Goal: Task Accomplishment & Management: Complete application form

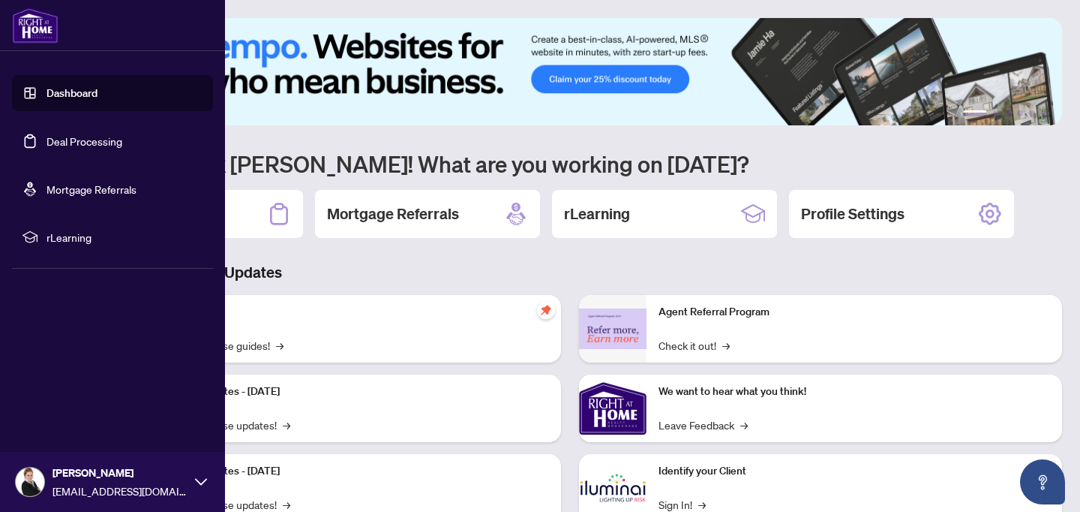
click at [47, 148] on link "Deal Processing" at bounding box center [85, 141] width 76 height 14
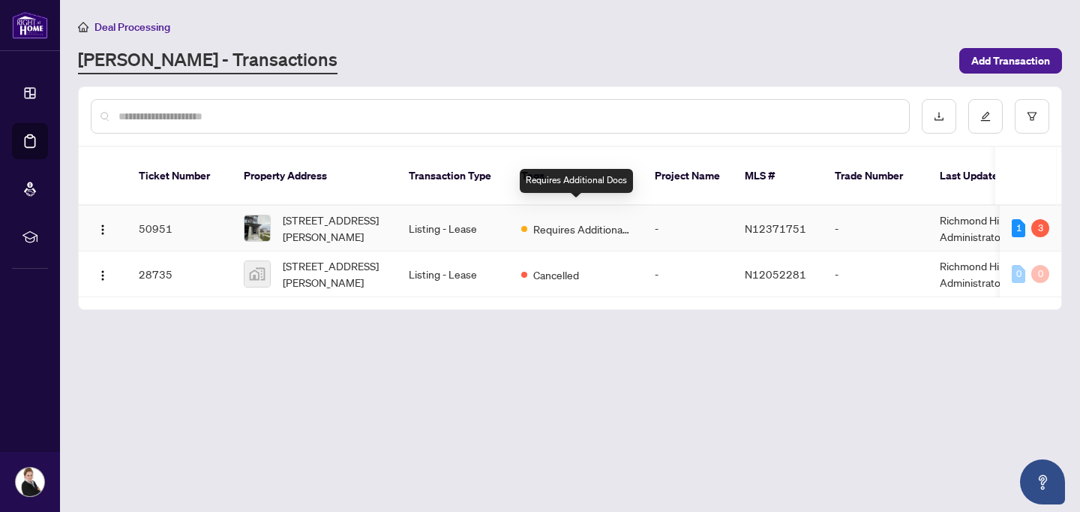
click at [545, 221] on span "Requires Additional Docs" at bounding box center [582, 229] width 98 height 17
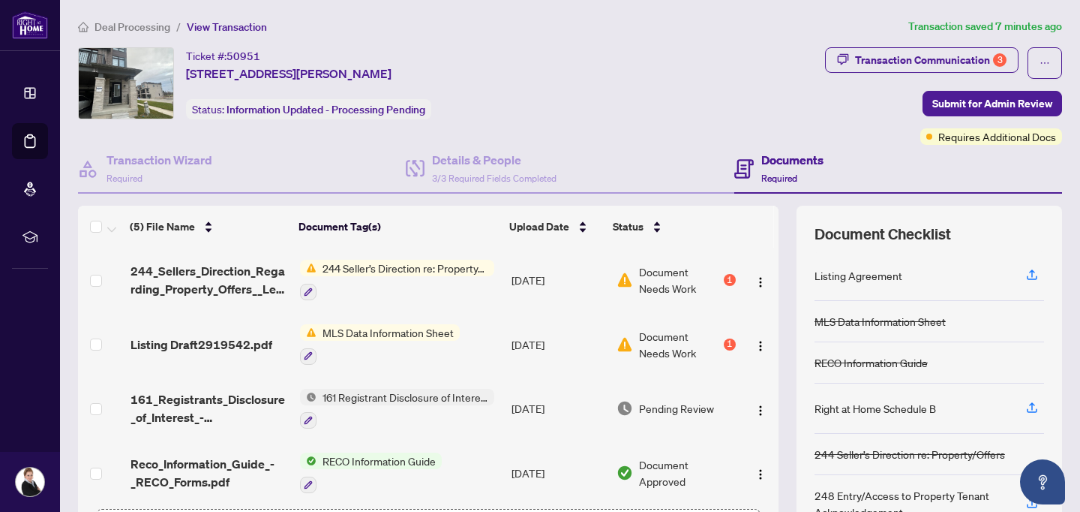
scroll to position [10, 0]
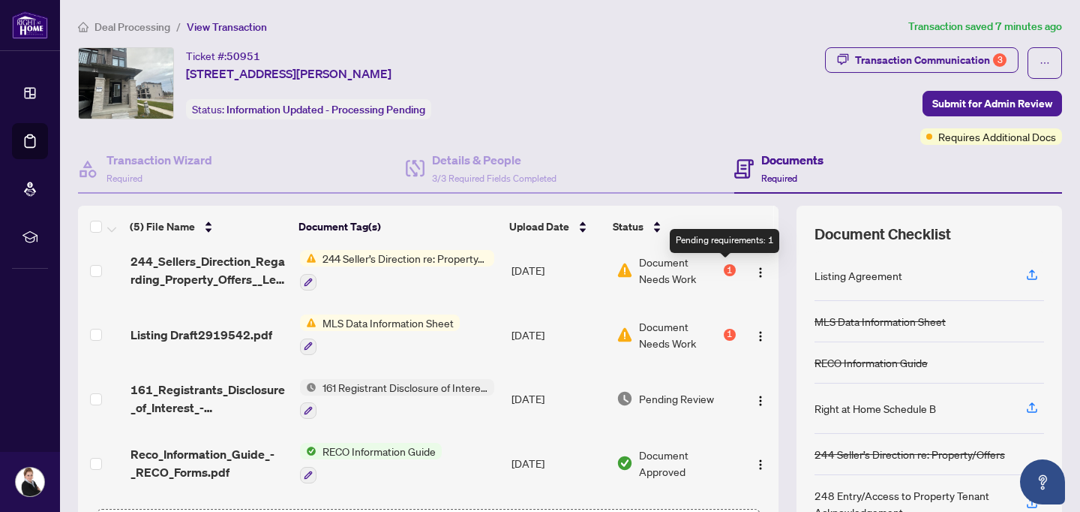
click at [725, 269] on div "1" at bounding box center [730, 270] width 12 height 12
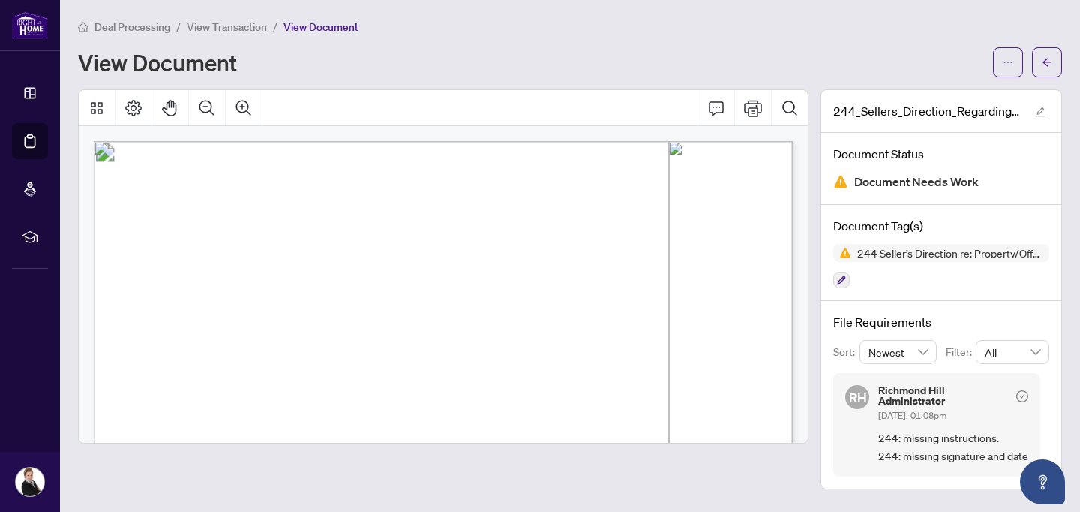
click at [228, 32] on span "View Transaction" at bounding box center [227, 27] width 80 height 14
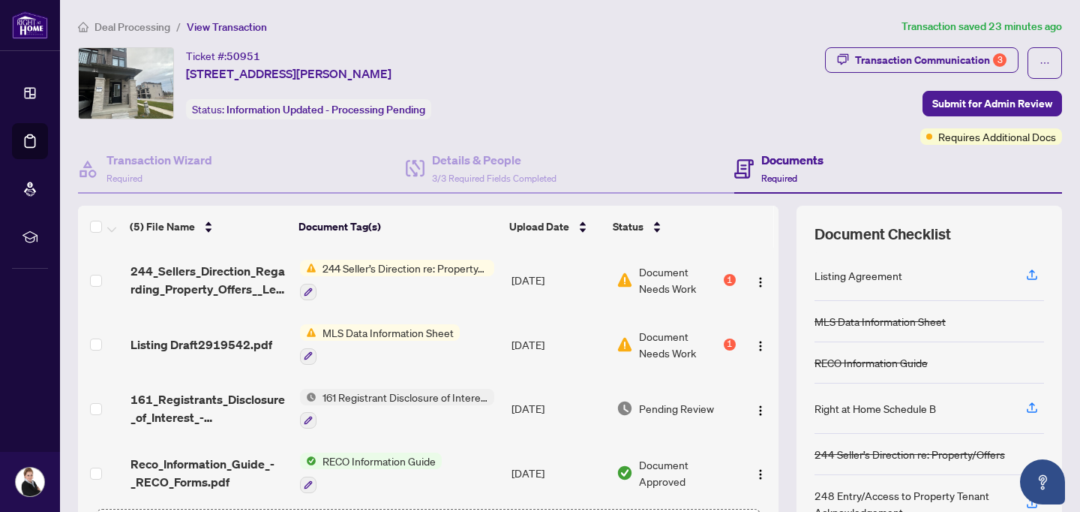
click at [361, 341] on div "MLS Data Information Sheet" at bounding box center [380, 344] width 160 height 41
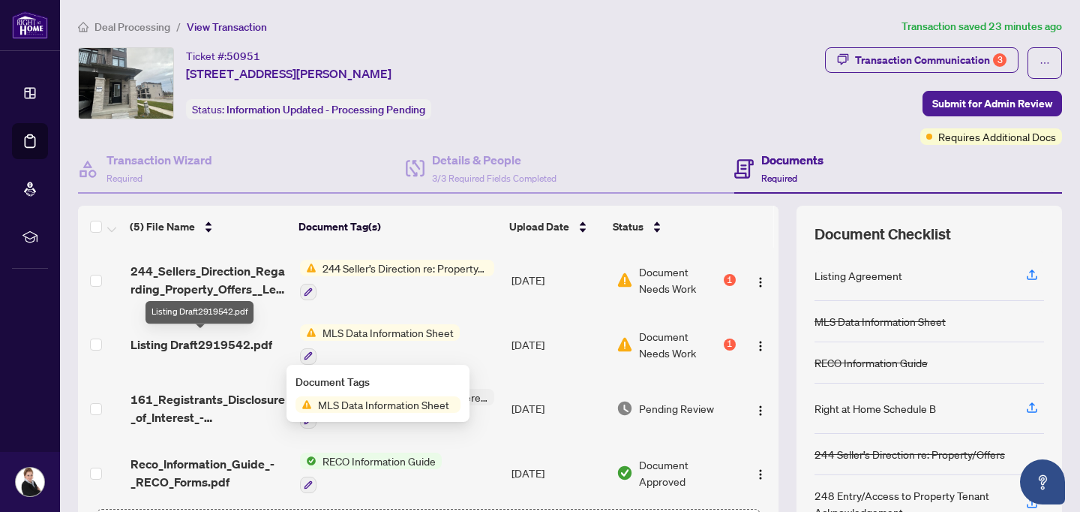
click at [197, 346] on span "Listing Draft2919542.pdf" at bounding box center [202, 344] width 142 height 18
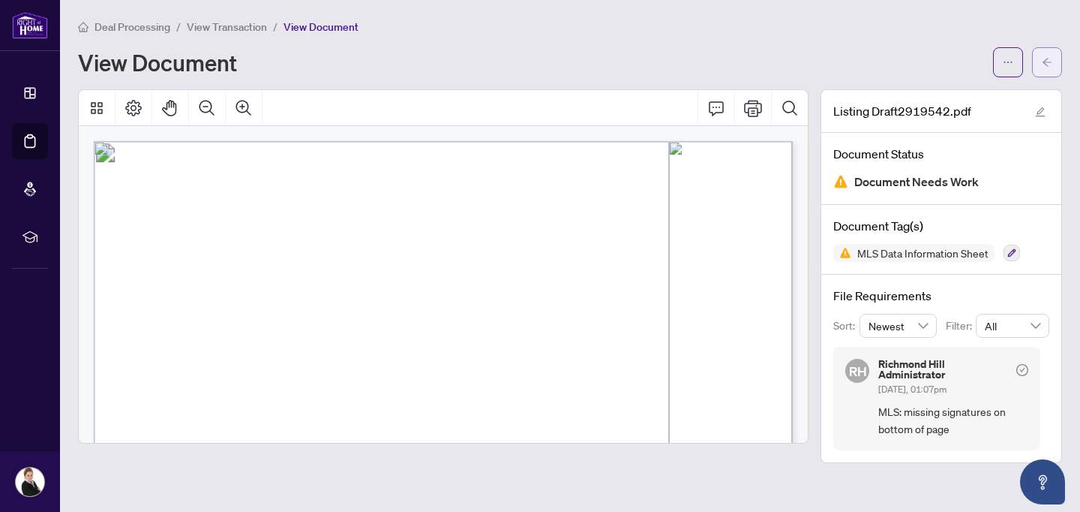
click at [1057, 57] on button "button" at bounding box center [1047, 62] width 30 height 30
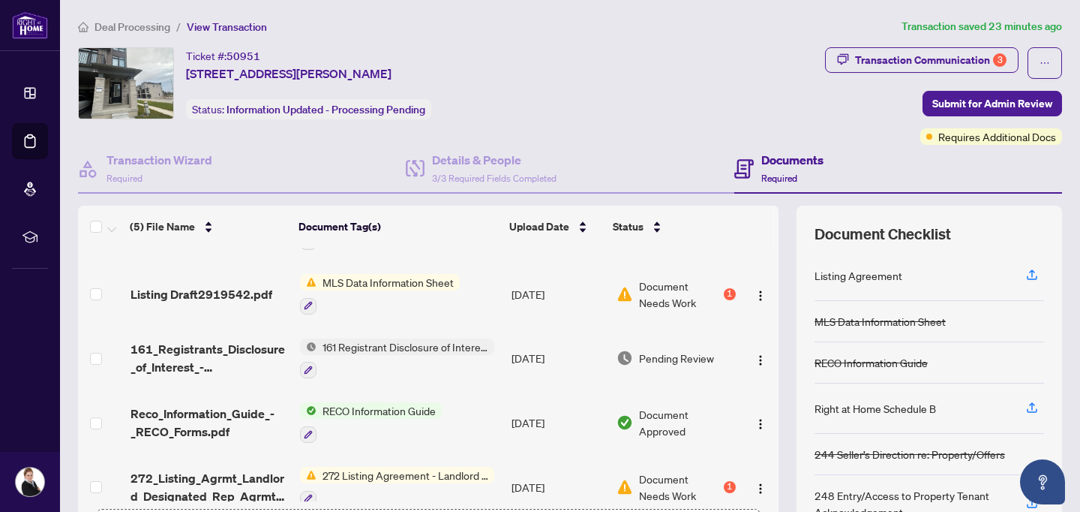
scroll to position [70, 0]
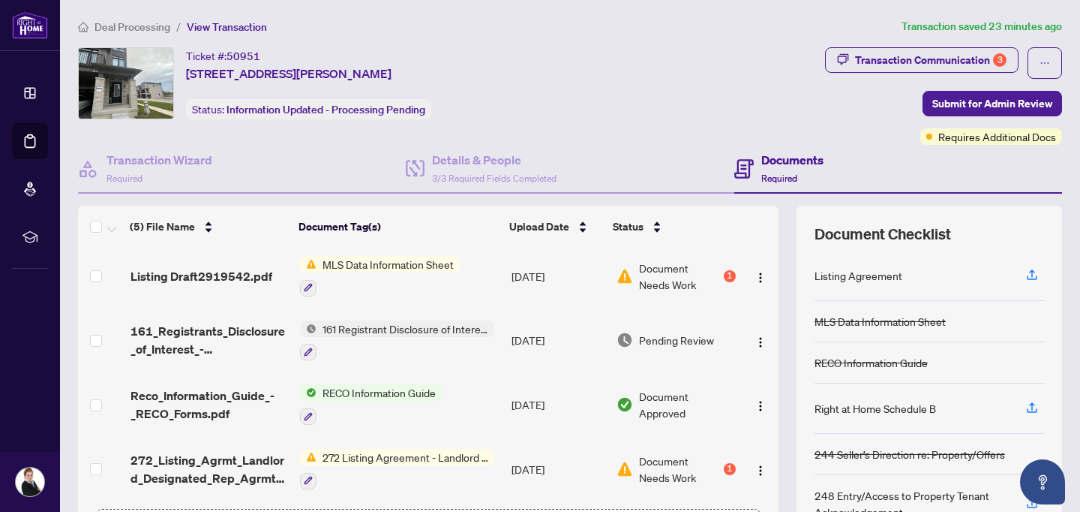
click at [408, 479] on div at bounding box center [397, 480] width 194 height 18
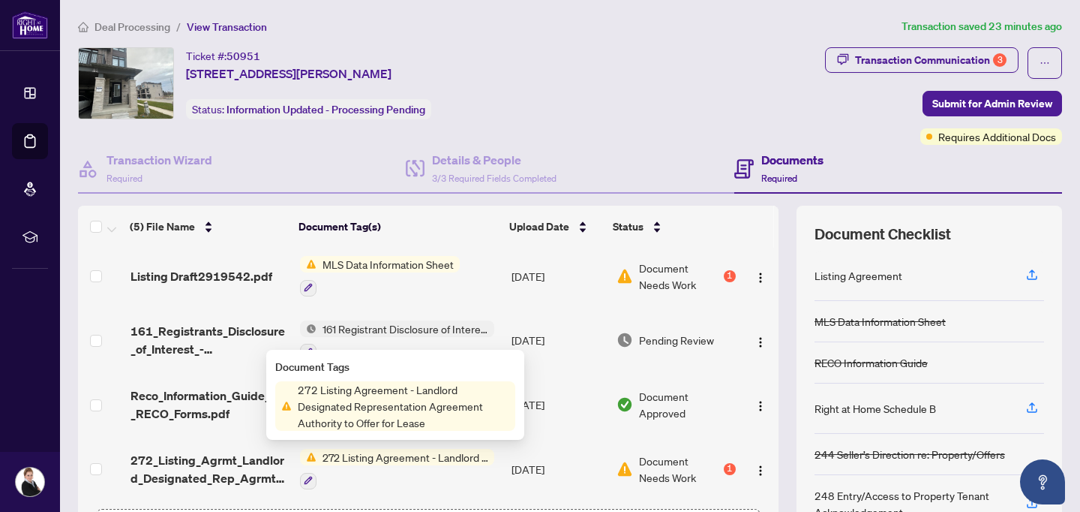
click at [713, 461] on span "Document Needs Work" at bounding box center [680, 468] width 82 height 33
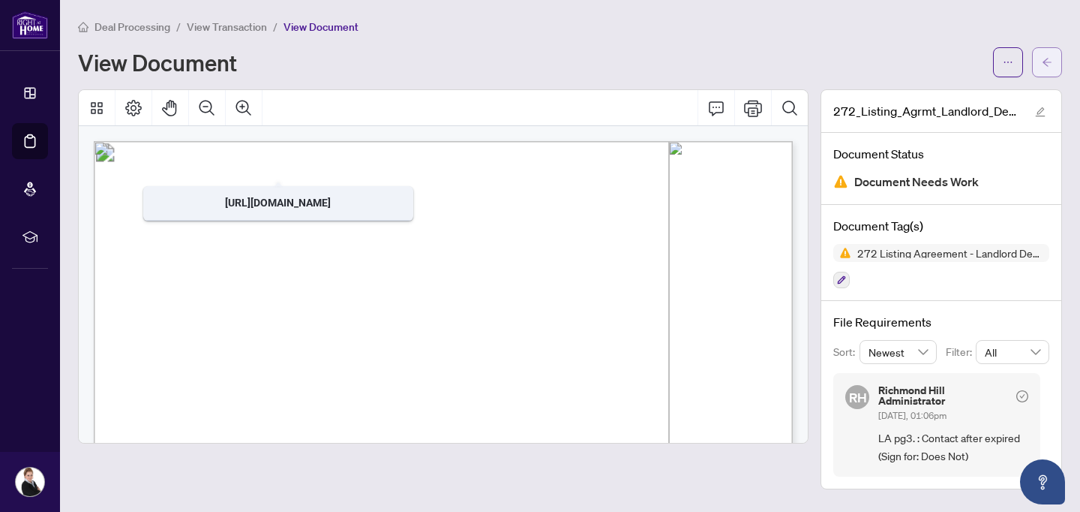
click at [1053, 62] on button "button" at bounding box center [1047, 62] width 30 height 30
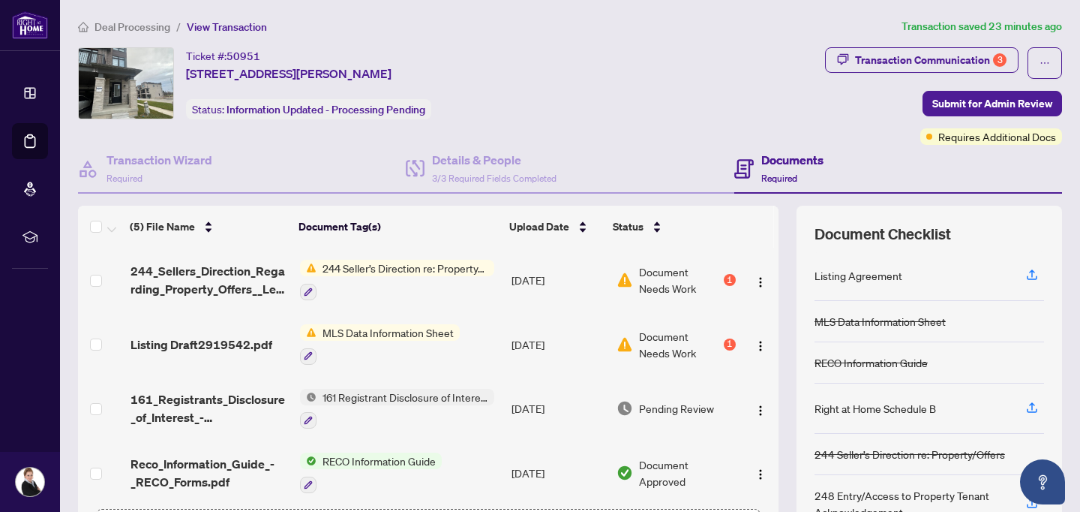
click at [391, 276] on div "244 Seller’s Direction re: Property/Offers" at bounding box center [397, 280] width 194 height 41
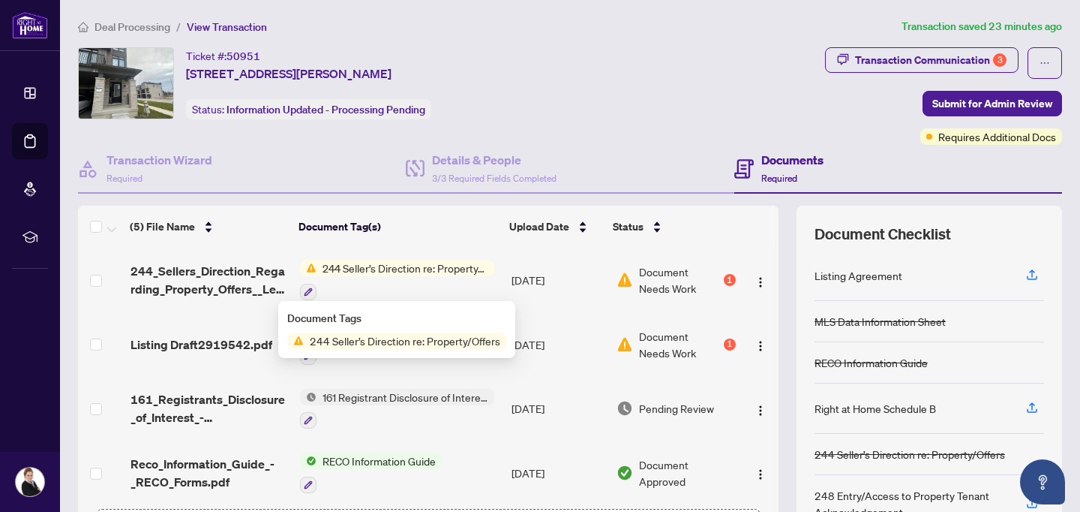
click at [675, 285] on span "Document Needs Work" at bounding box center [680, 279] width 82 height 33
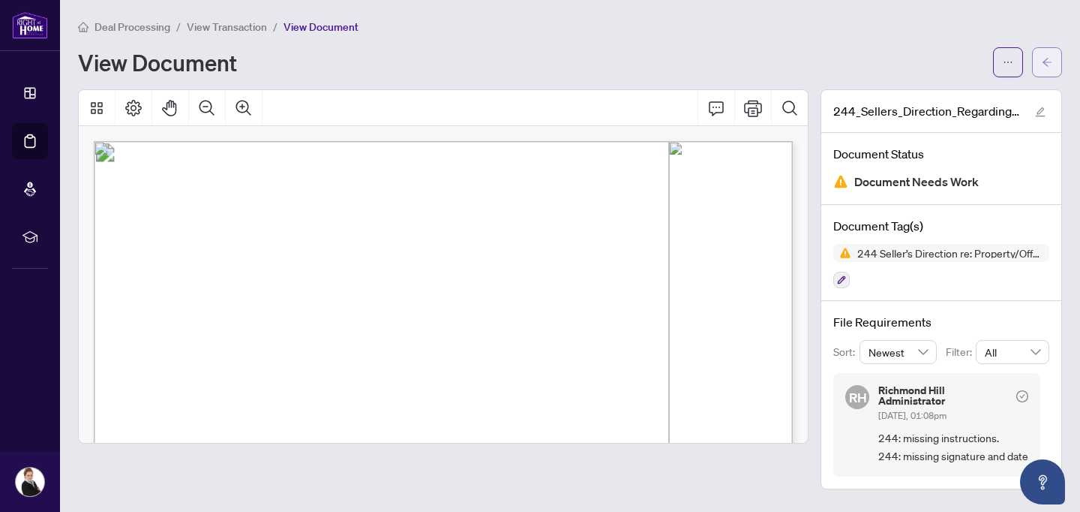
click at [1042, 57] on icon "arrow-left" at bounding box center [1047, 62] width 11 height 11
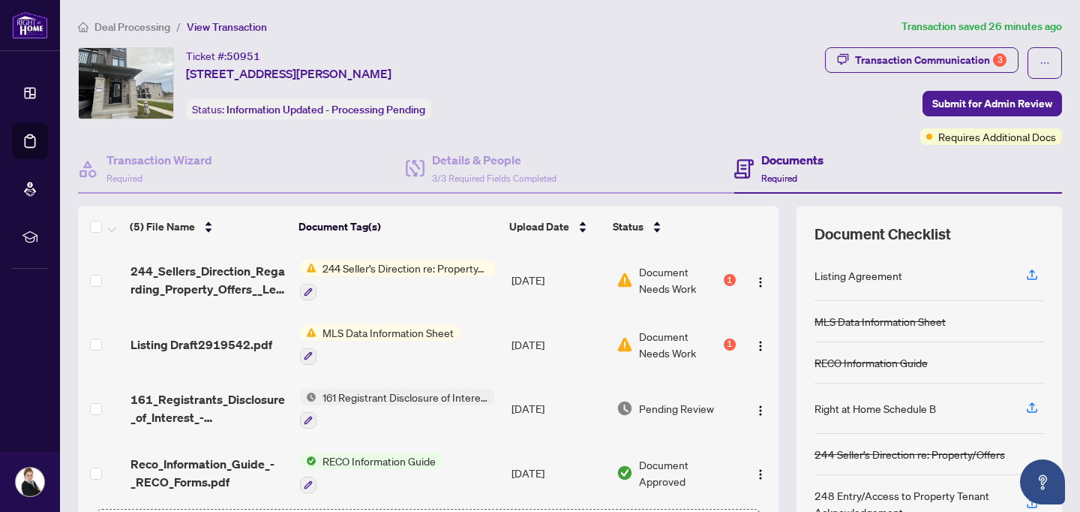
scroll to position [62, 0]
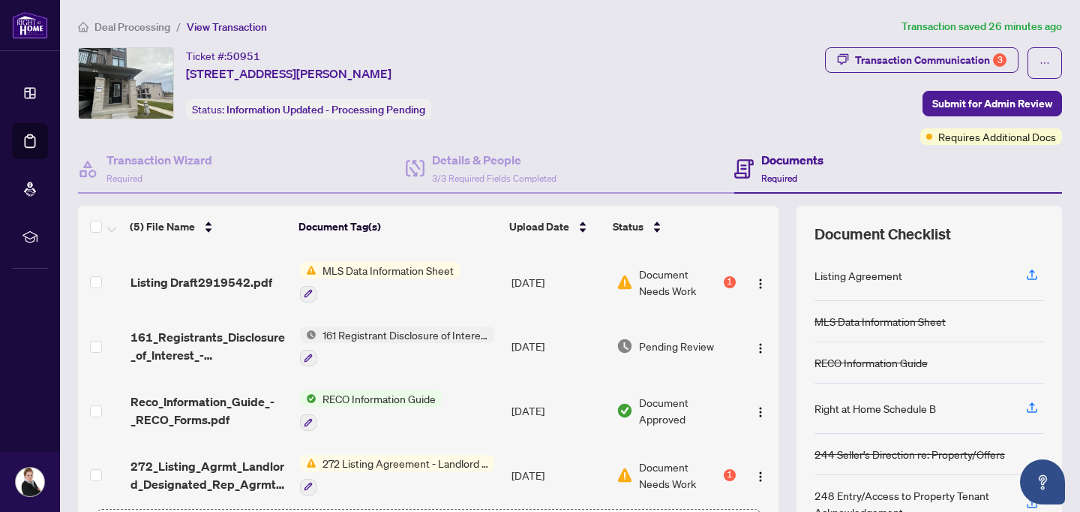
click at [488, 289] on td "MLS Data Information Sheet" at bounding box center [400, 282] width 212 height 65
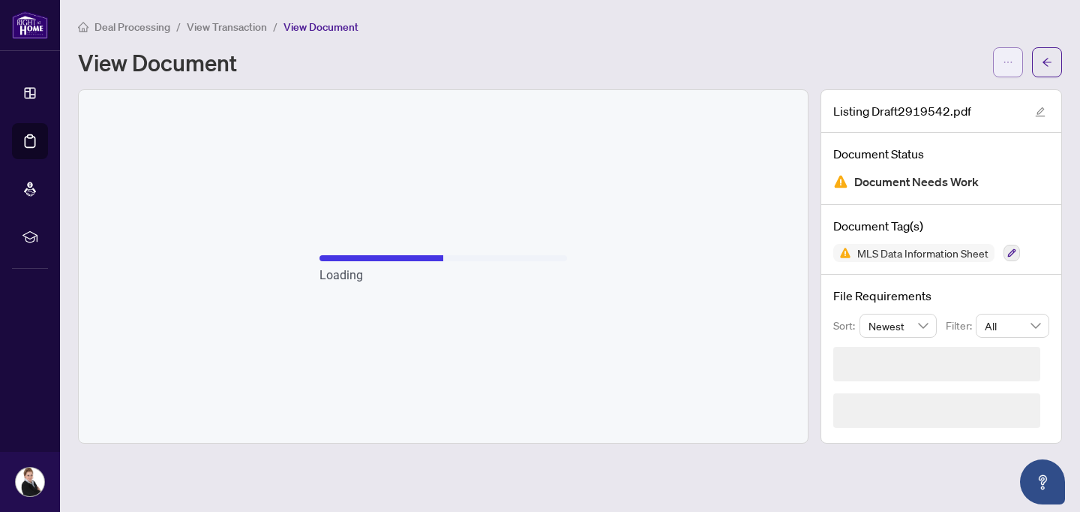
click at [1004, 57] on icon "ellipsis" at bounding box center [1008, 62] width 11 height 11
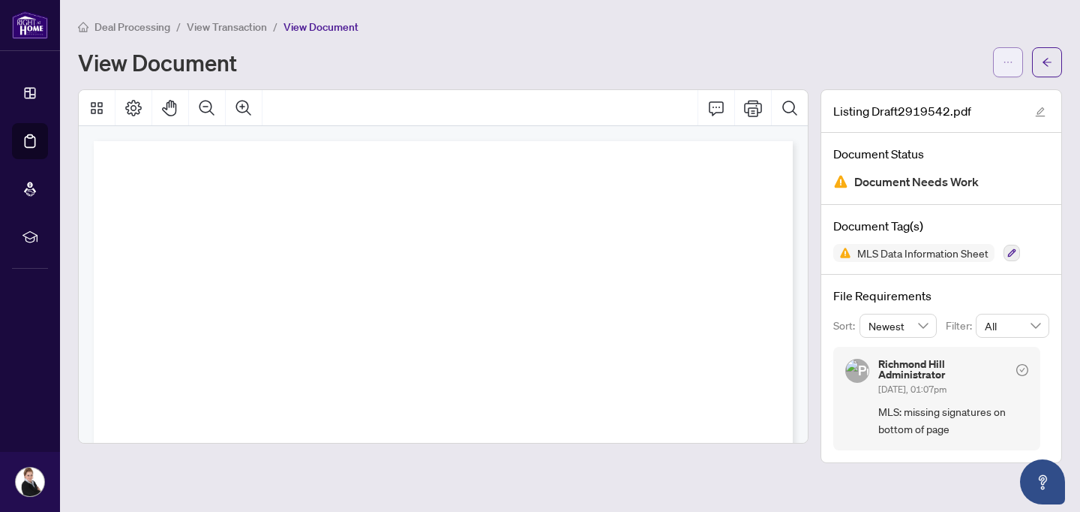
click at [1008, 64] on icon "ellipsis" at bounding box center [1008, 62] width 11 height 11
click at [1055, 67] on button "button" at bounding box center [1047, 62] width 30 height 30
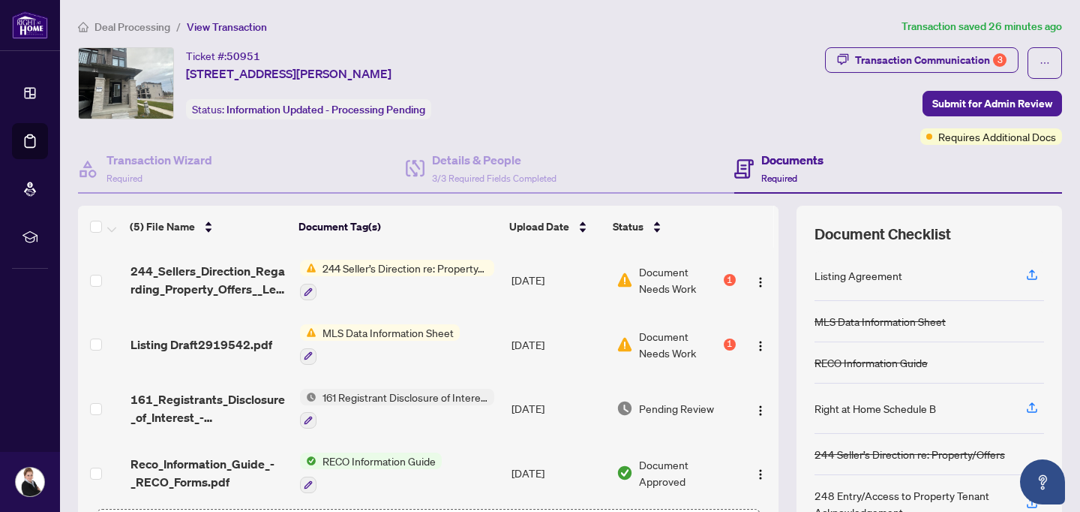
scroll to position [70, 0]
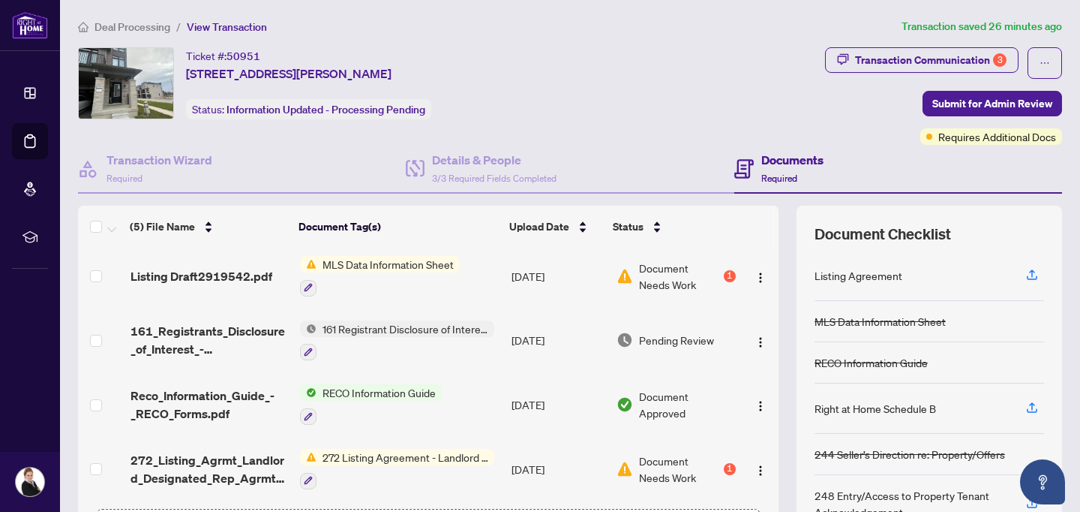
click at [554, 96] on div "Ticket #: 50951 [STREET_ADDRESS][PERSON_NAME] Status: Information Updated - Pro…" at bounding box center [448, 83] width 741 height 72
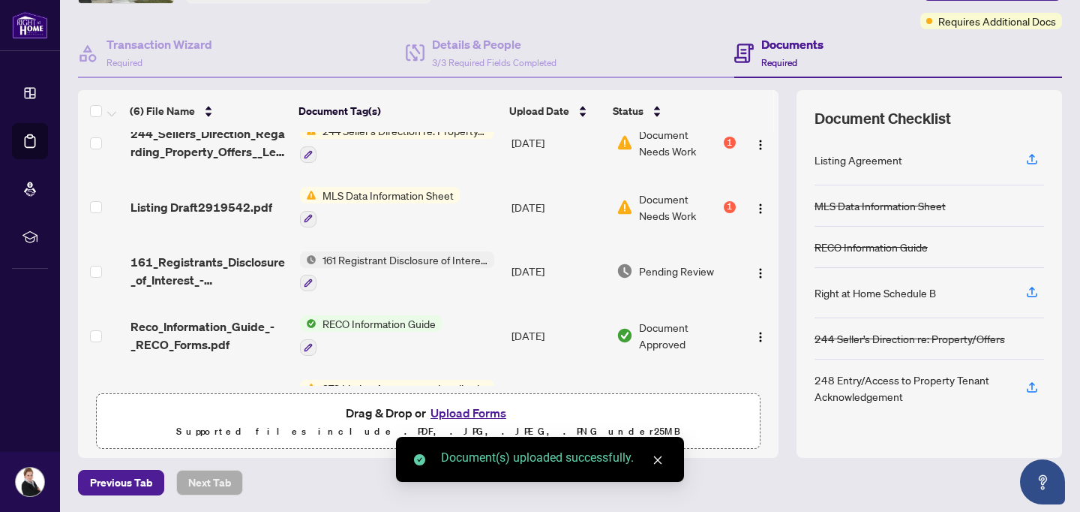
scroll to position [0, 0]
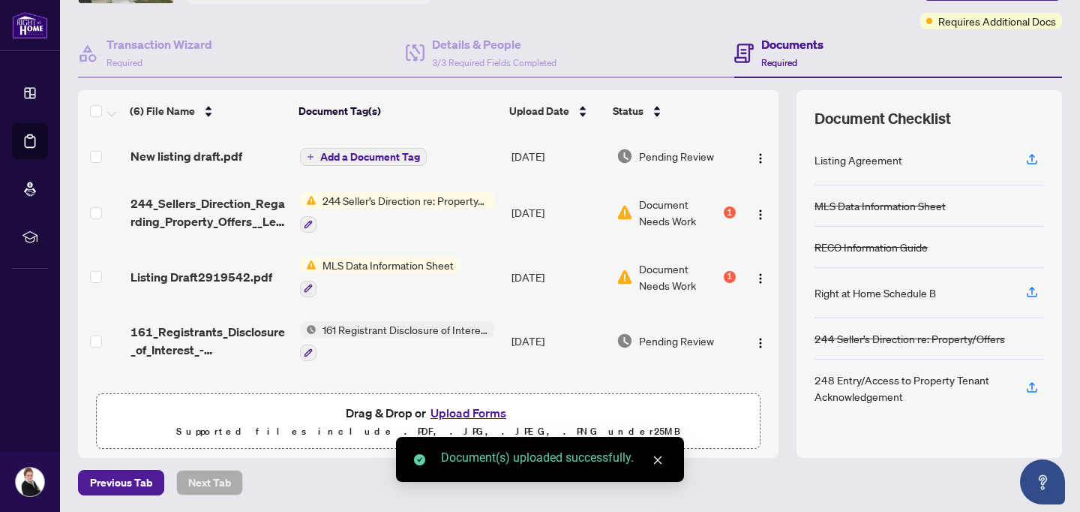
click at [353, 158] on span "Add a Document Tag" at bounding box center [370, 157] width 100 height 11
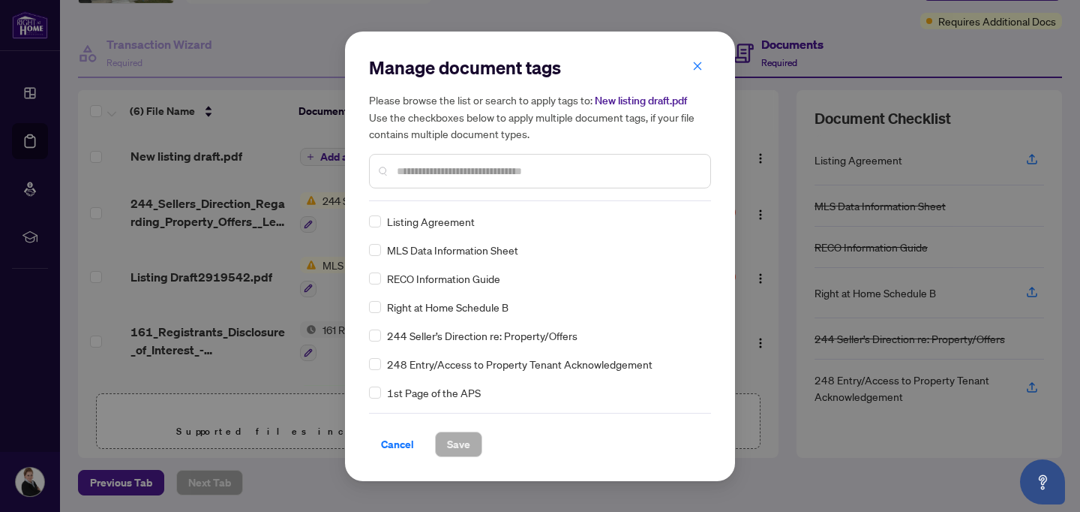
click at [429, 200] on div "Manage document tags Please browse the list or search to apply tags to: New lis…" at bounding box center [540, 129] width 342 height 146
click at [417, 250] on span "MLS Data Information Sheet" at bounding box center [452, 250] width 131 height 17
click at [450, 449] on span "Save" at bounding box center [458, 444] width 23 height 24
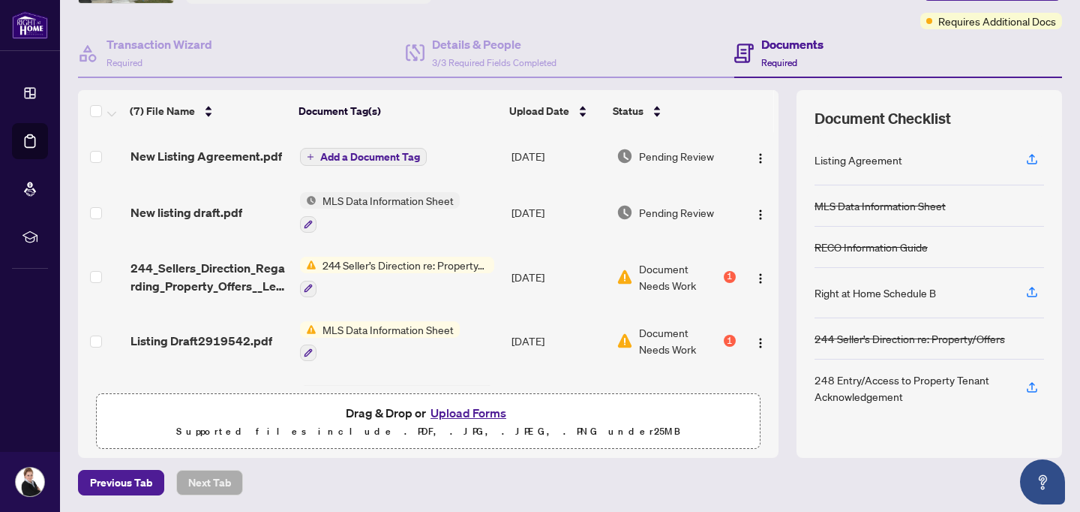
click at [359, 159] on span "Add a Document Tag" at bounding box center [370, 157] width 100 height 11
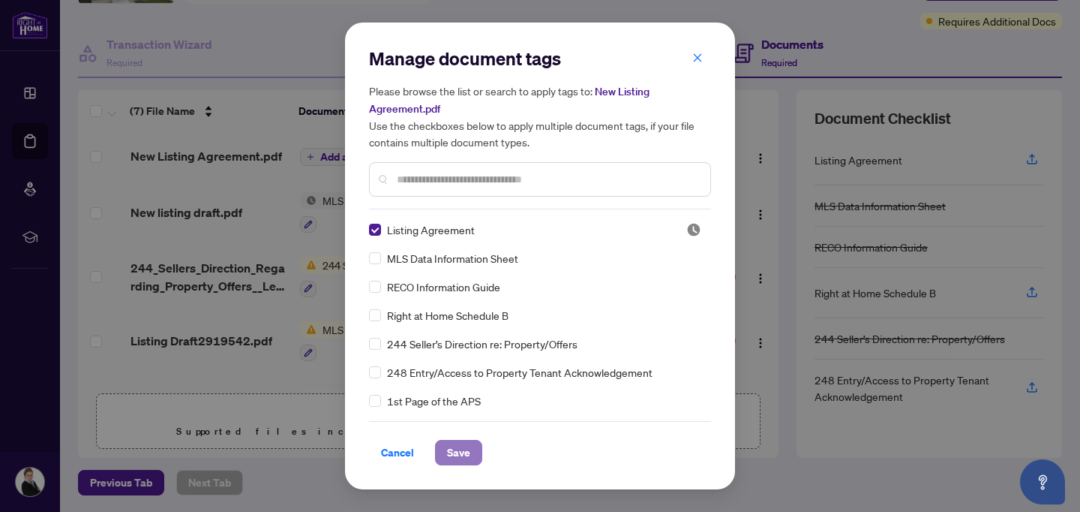
click at [472, 461] on button "Save" at bounding box center [458, 453] width 47 height 26
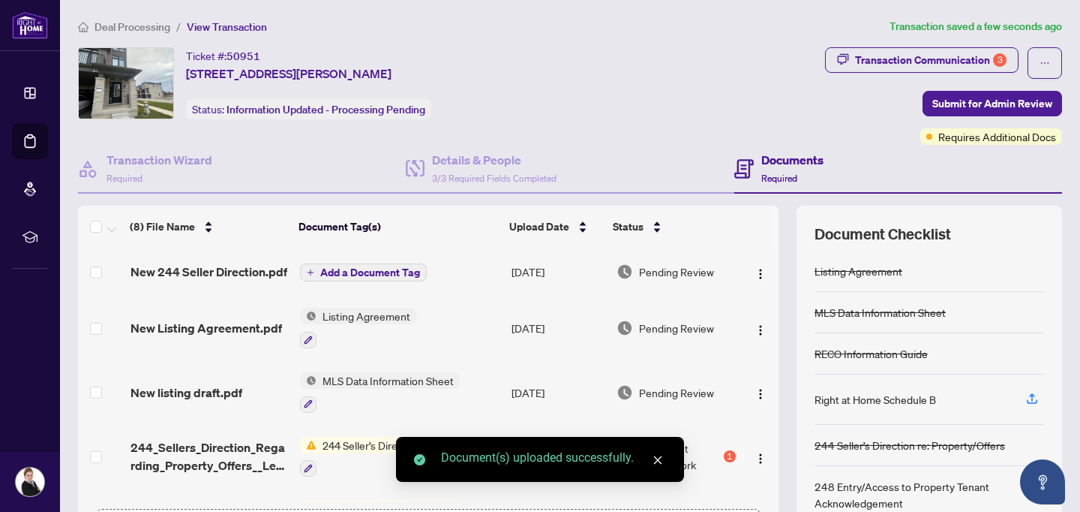
click at [344, 272] on span "Add a Document Tag" at bounding box center [370, 272] width 100 height 11
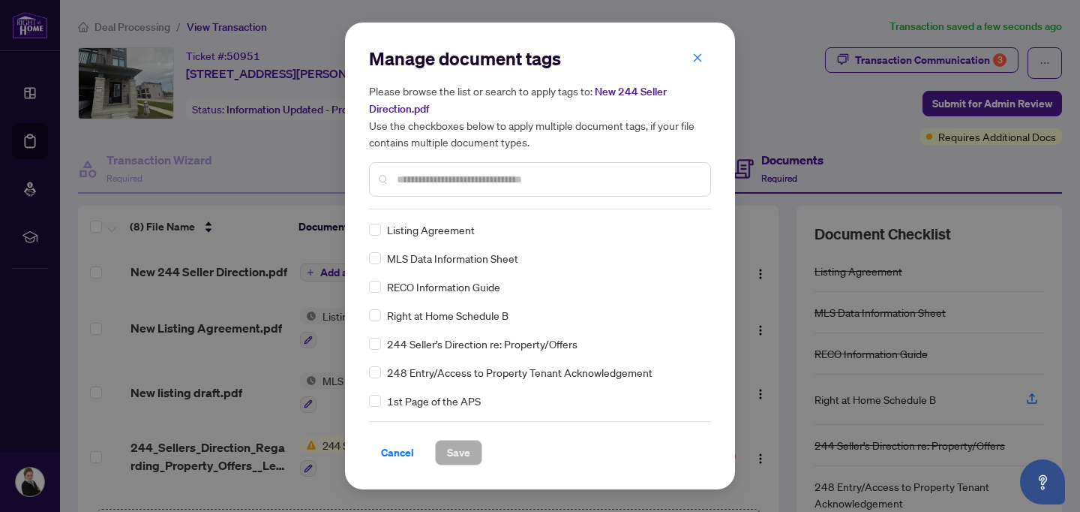
click at [422, 180] on input "text" at bounding box center [548, 179] width 302 height 17
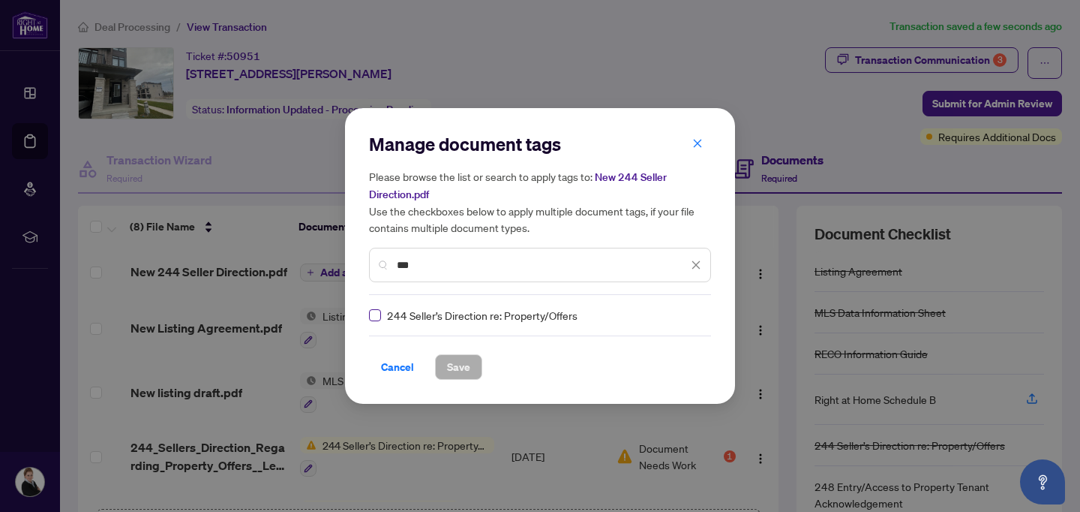
type input "***"
click at [449, 363] on span "Save" at bounding box center [458, 367] width 23 height 24
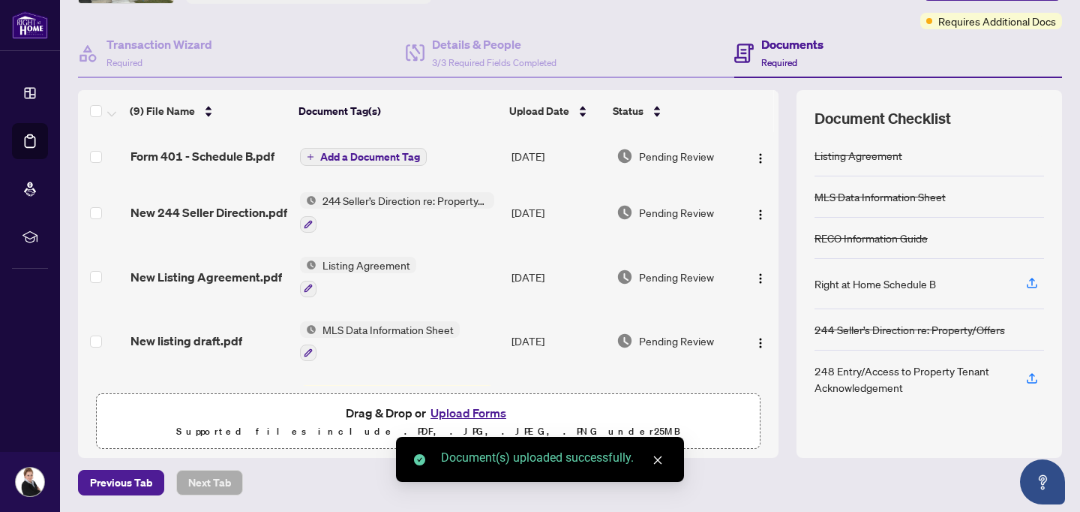
click at [353, 154] on span "Add a Document Tag" at bounding box center [370, 157] width 100 height 11
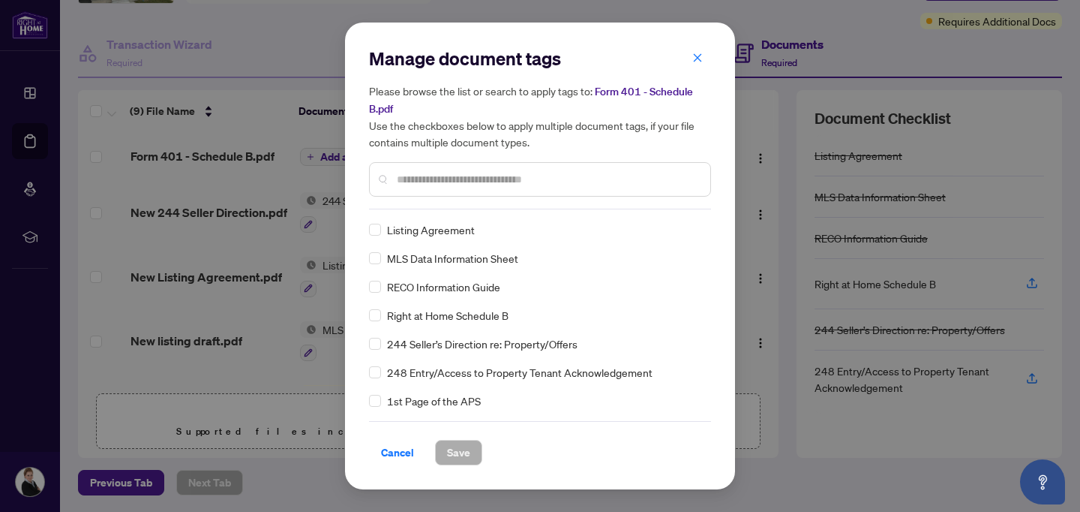
click at [427, 190] on div at bounding box center [540, 179] width 342 height 35
click at [422, 186] on input "text" at bounding box center [548, 179] width 302 height 17
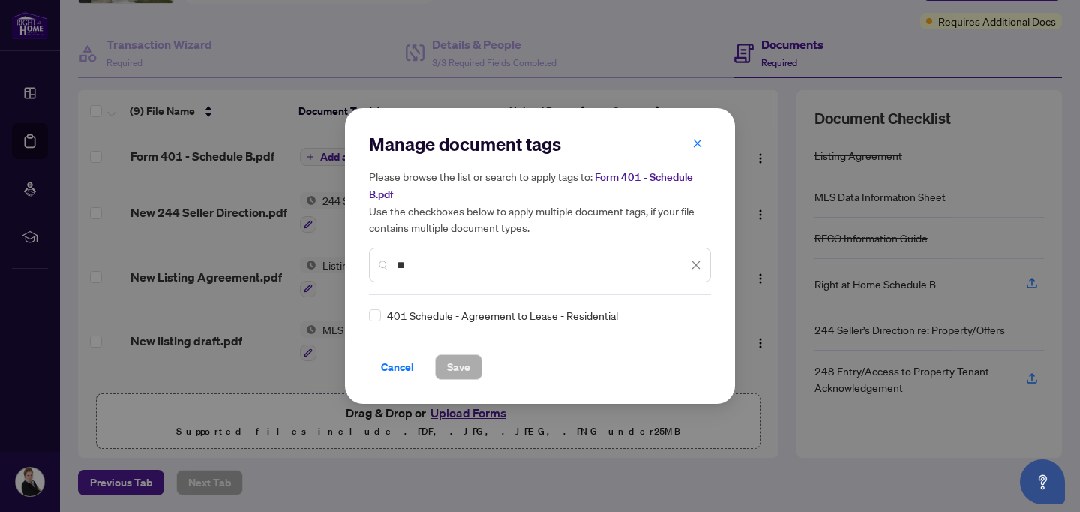
type input "*"
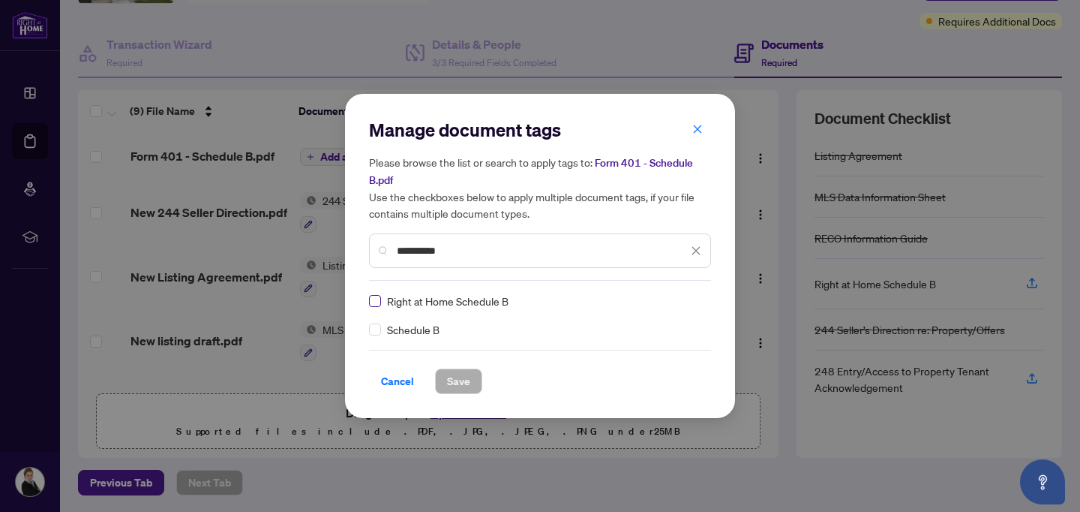
type input "**********"
click at [461, 374] on span "Save" at bounding box center [458, 381] width 23 height 24
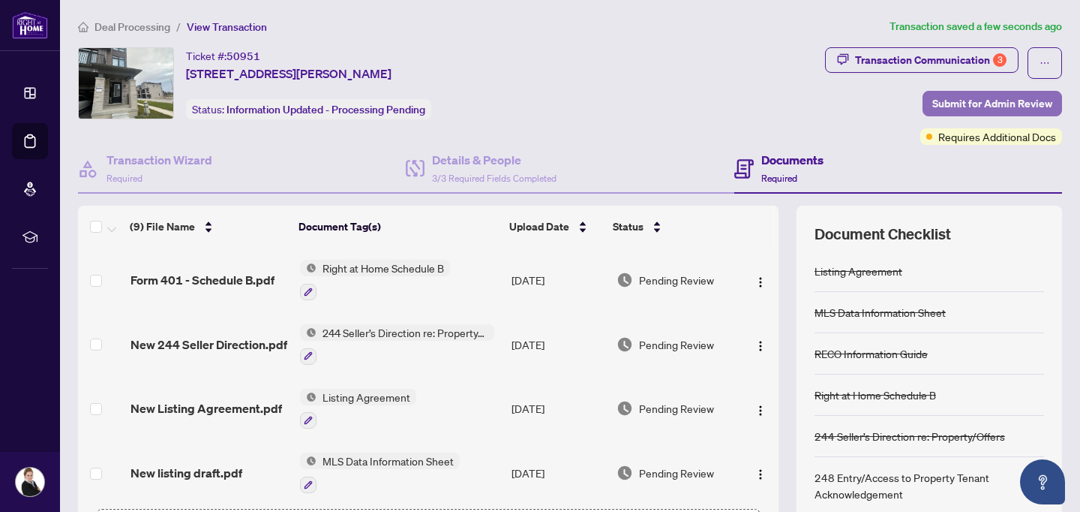
click at [966, 98] on span "Submit for Admin Review" at bounding box center [992, 104] width 120 height 24
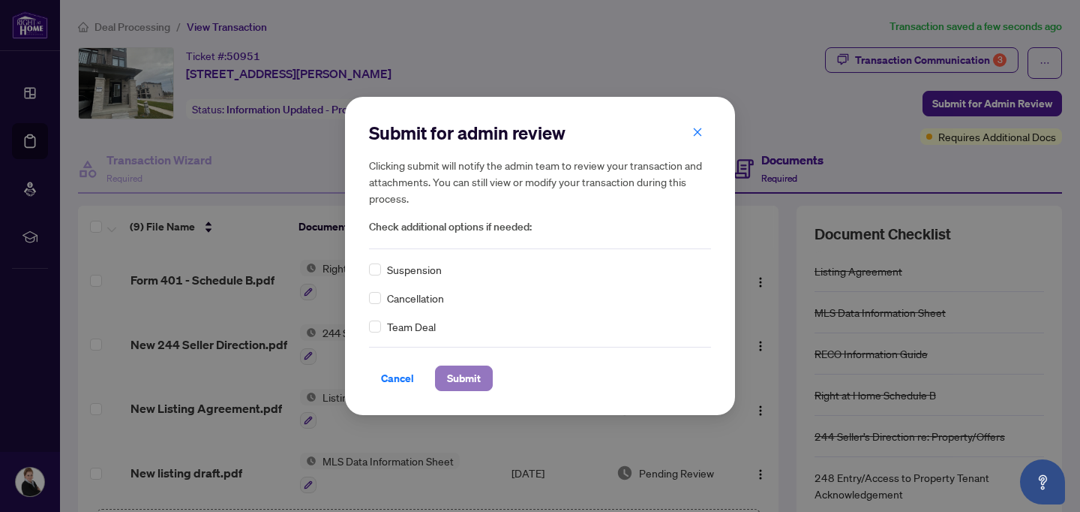
click at [469, 380] on span "Submit" at bounding box center [464, 378] width 34 height 24
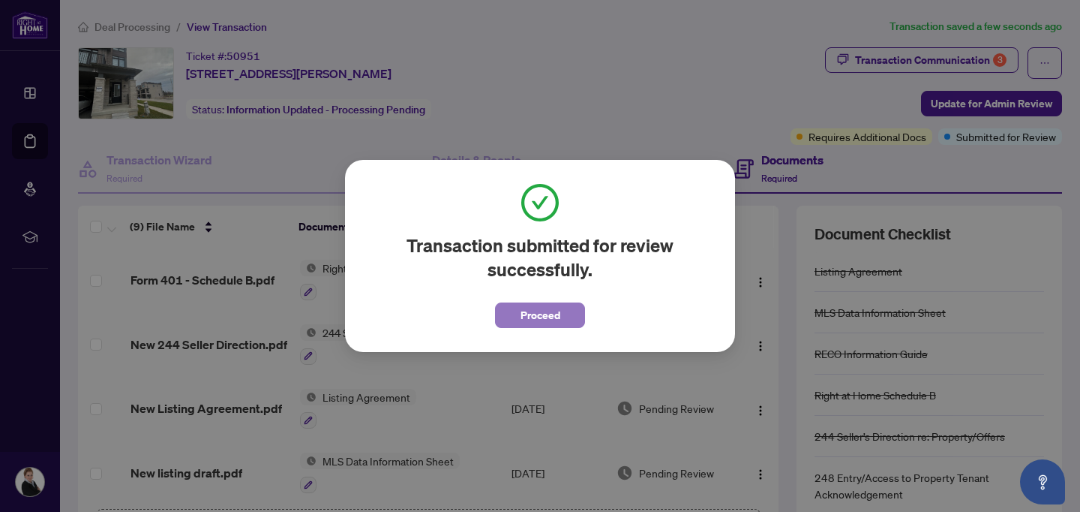
click at [539, 323] on span "Proceed" at bounding box center [541, 315] width 40 height 24
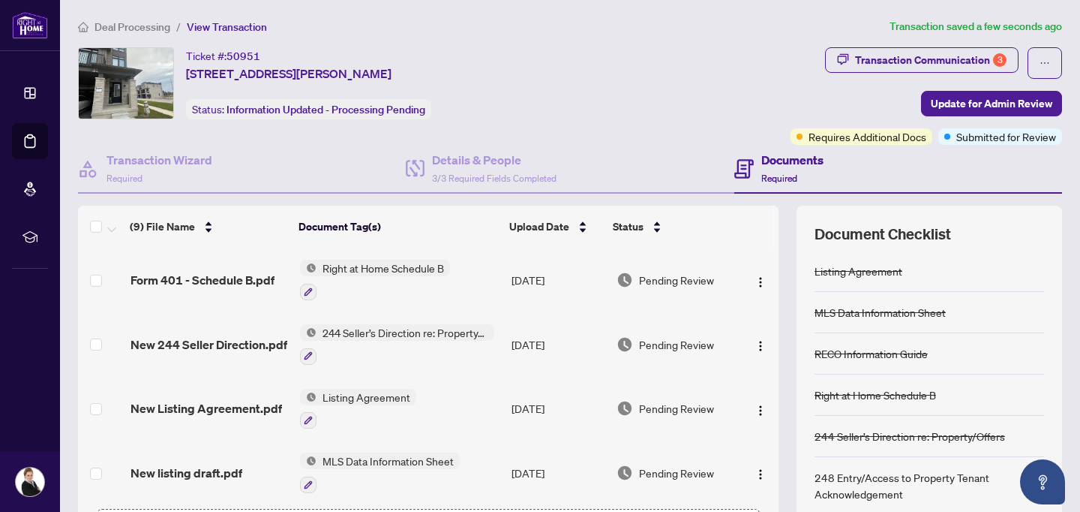
click at [655, 118] on div "Ticket #: 50951 [STREET_ADDRESS][PERSON_NAME] Status: Information Updated - Pro…" at bounding box center [431, 83] width 707 height 72
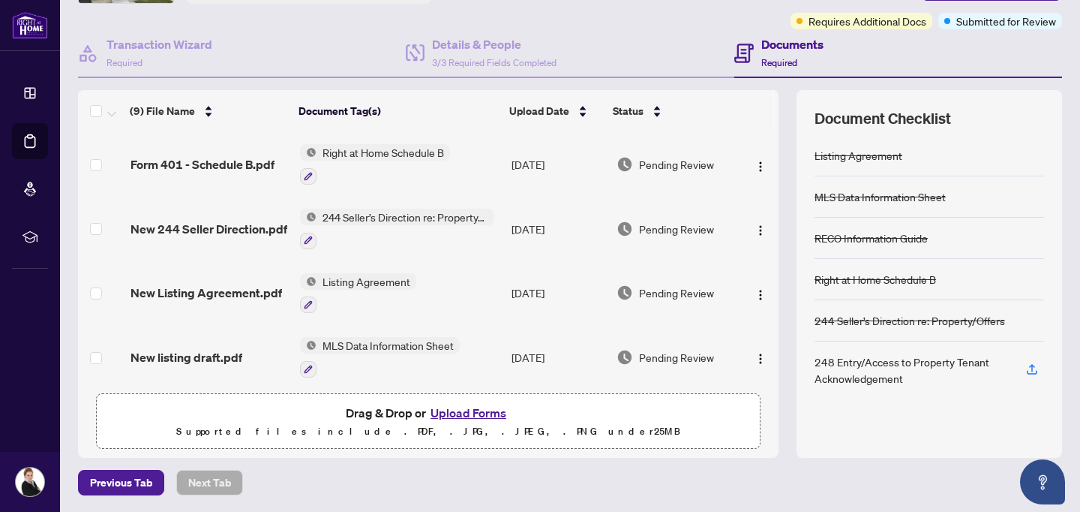
click at [655, 118] on div "Ticket #: 50951 [STREET_ADDRESS][PERSON_NAME] Status: Information Updated - Pro…" at bounding box center [570, 195] width 996 height 526
